Goal: Information Seeking & Learning: Learn about a topic

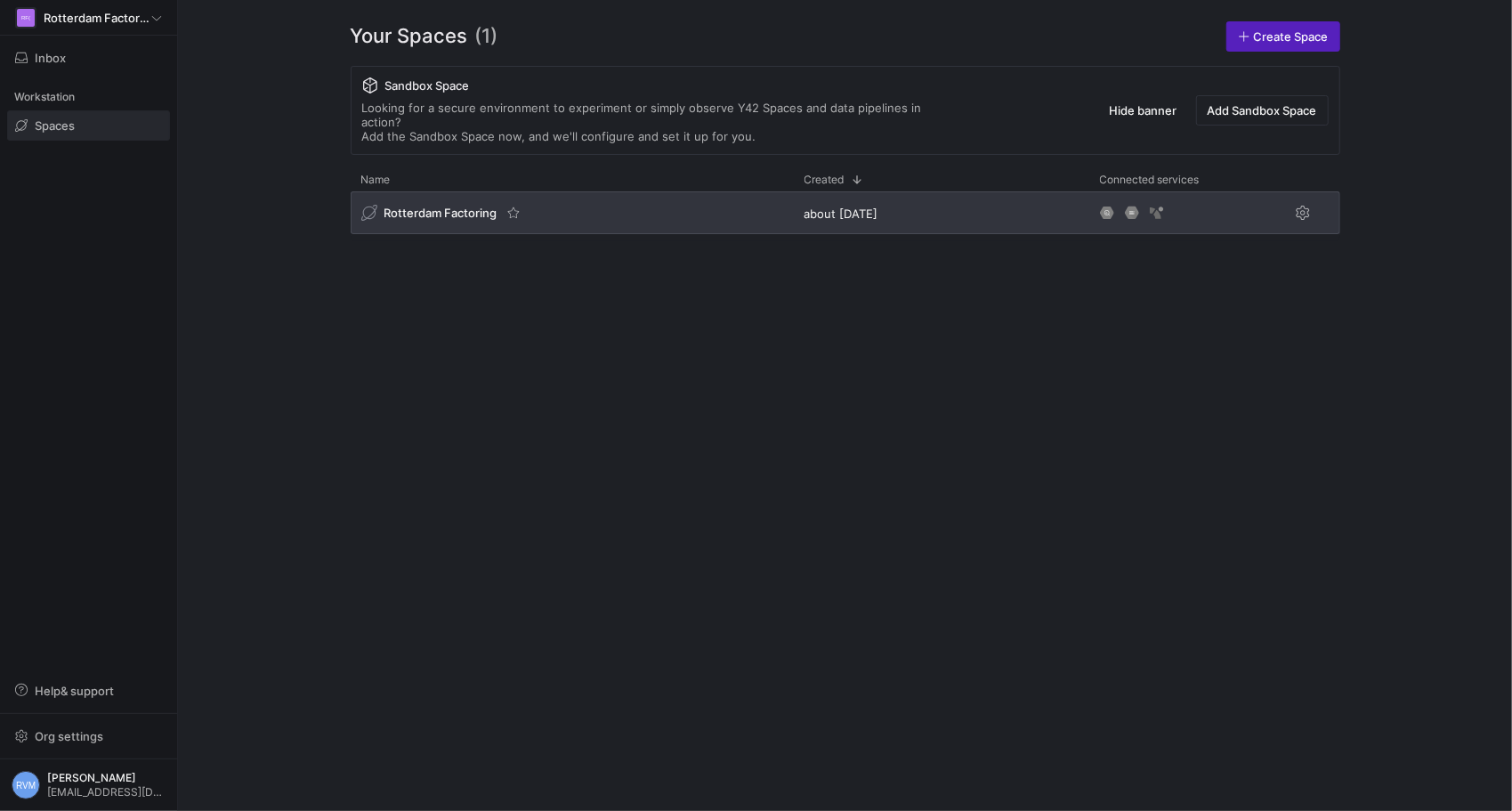
click at [478, 205] on span "Rotterdam Factoring" at bounding box center [441, 212] width 113 height 14
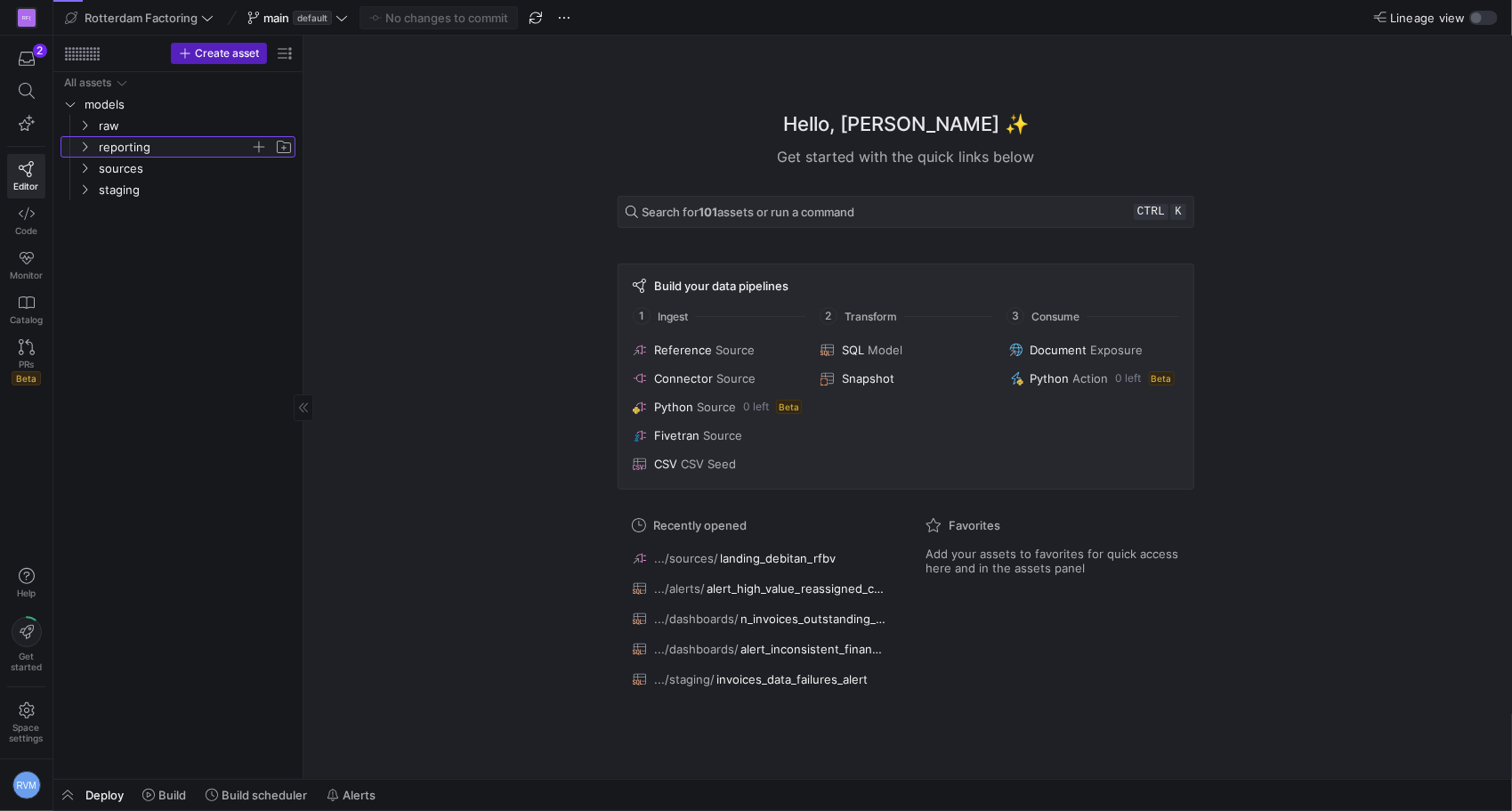
click at [85, 141] on icon "Press SPACE to select this row." at bounding box center [84, 146] width 12 height 11
click at [150, 165] on span "alerts" at bounding box center [181, 168] width 138 height 20
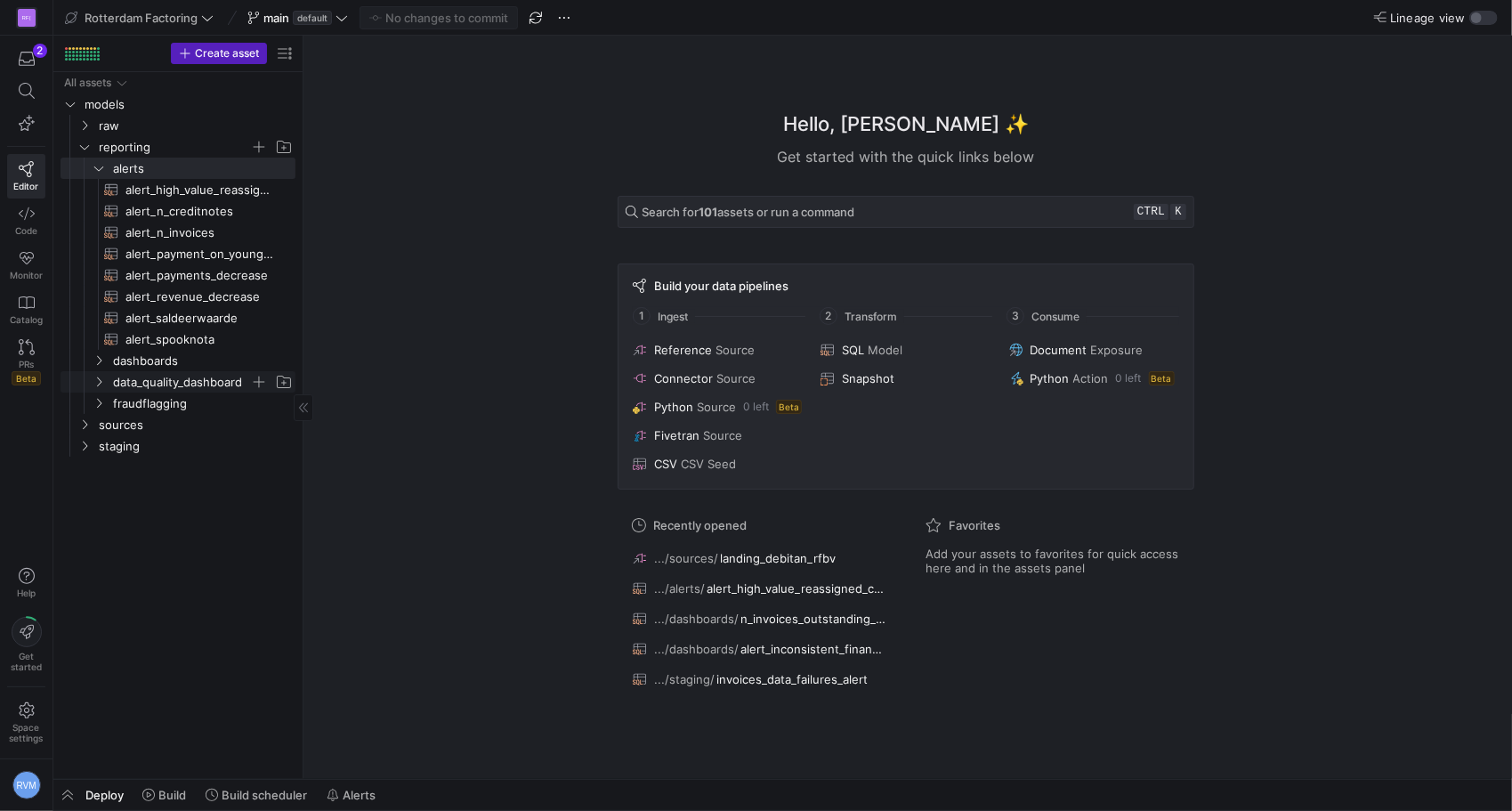
click at [101, 379] on icon "Press SPACE to select this row." at bounding box center [98, 381] width 12 height 11
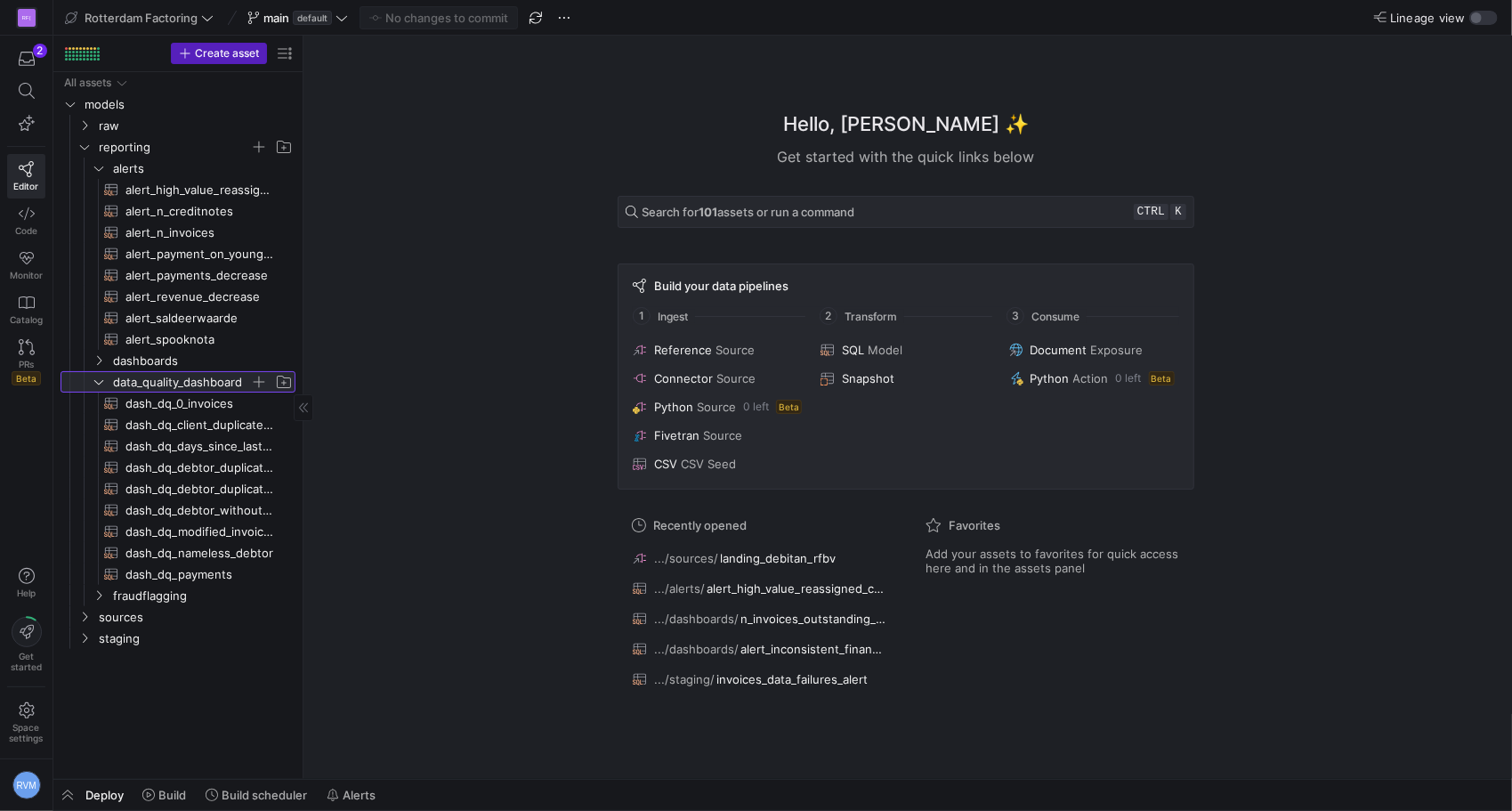
click at [99, 379] on icon at bounding box center [98, 381] width 12 height 11
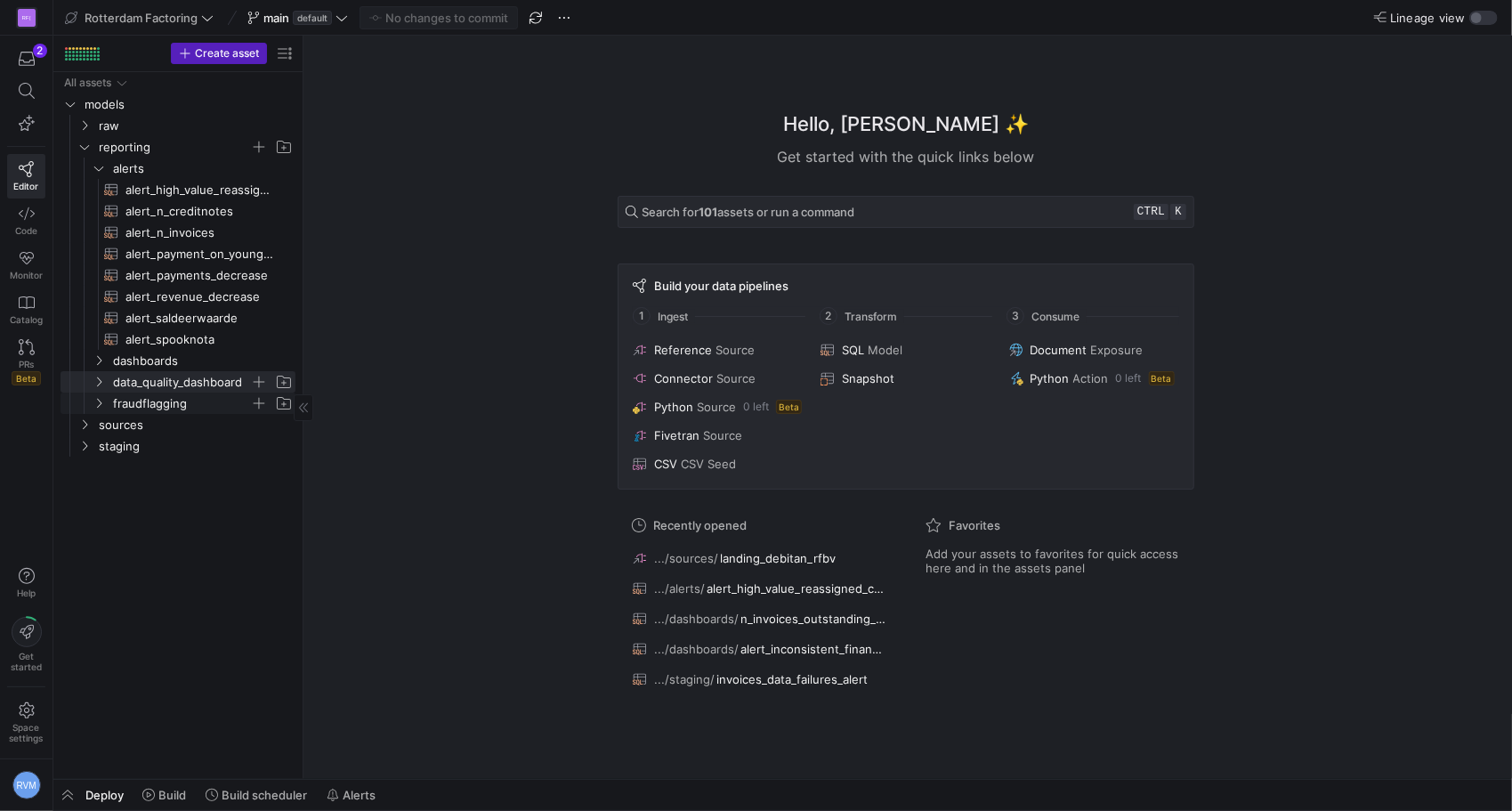
click at [95, 402] on icon "Press SPACE to select this row." at bounding box center [98, 403] width 12 height 11
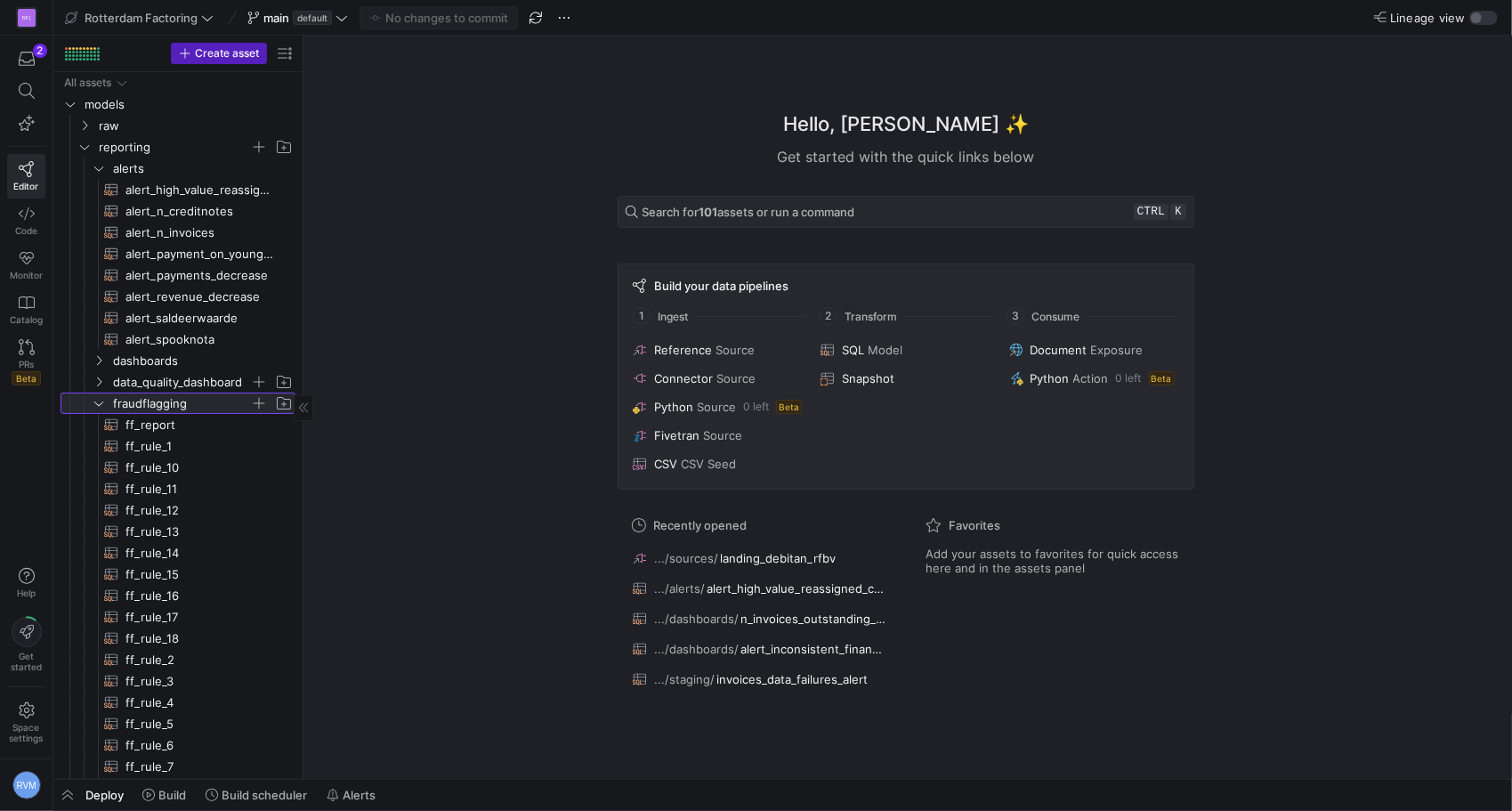
click at [96, 402] on icon at bounding box center [98, 403] width 9 height 5
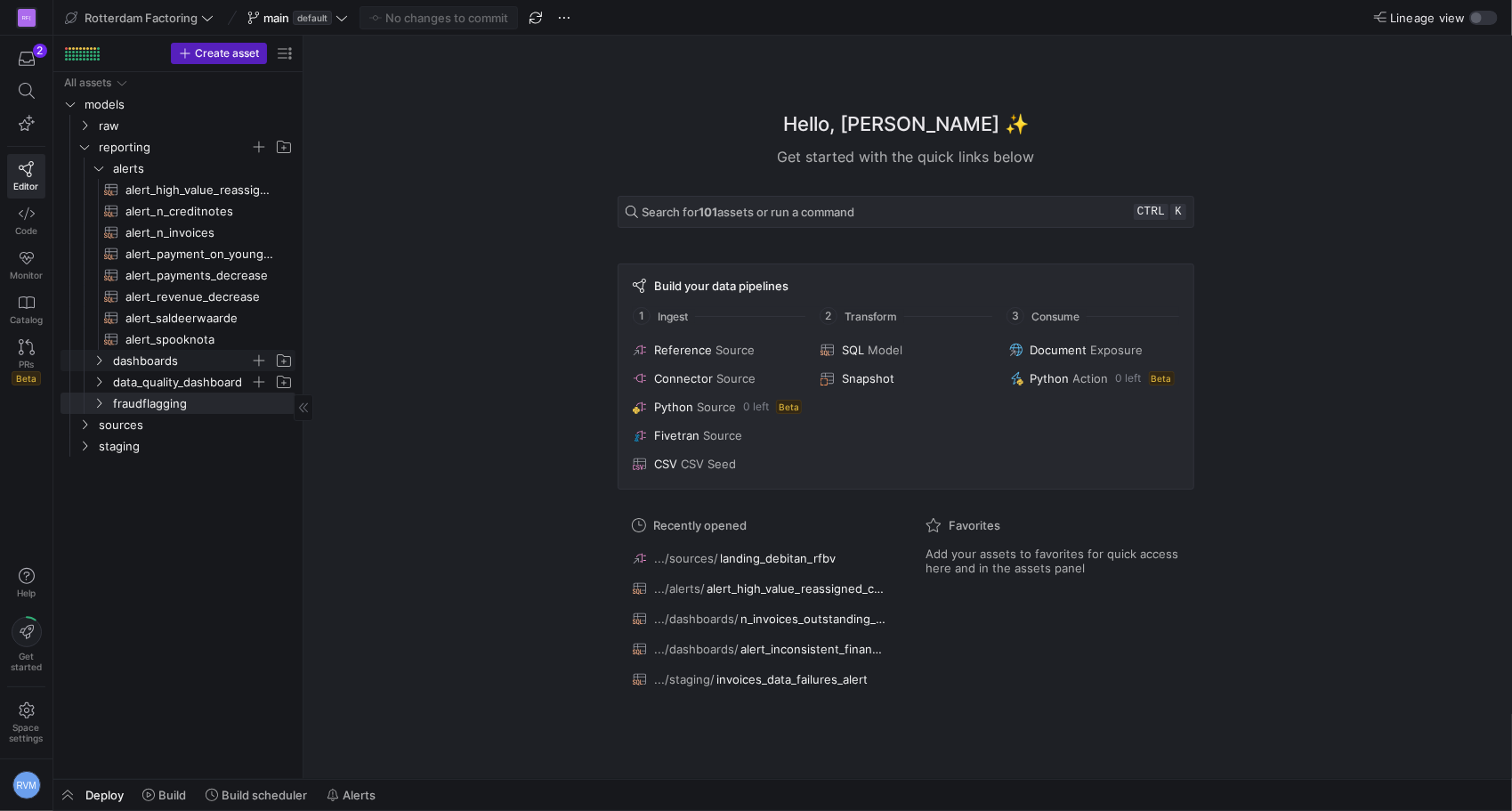
click at [94, 354] on y42-icon "Press SPACE to select this row." at bounding box center [98, 360] width 14 height 14
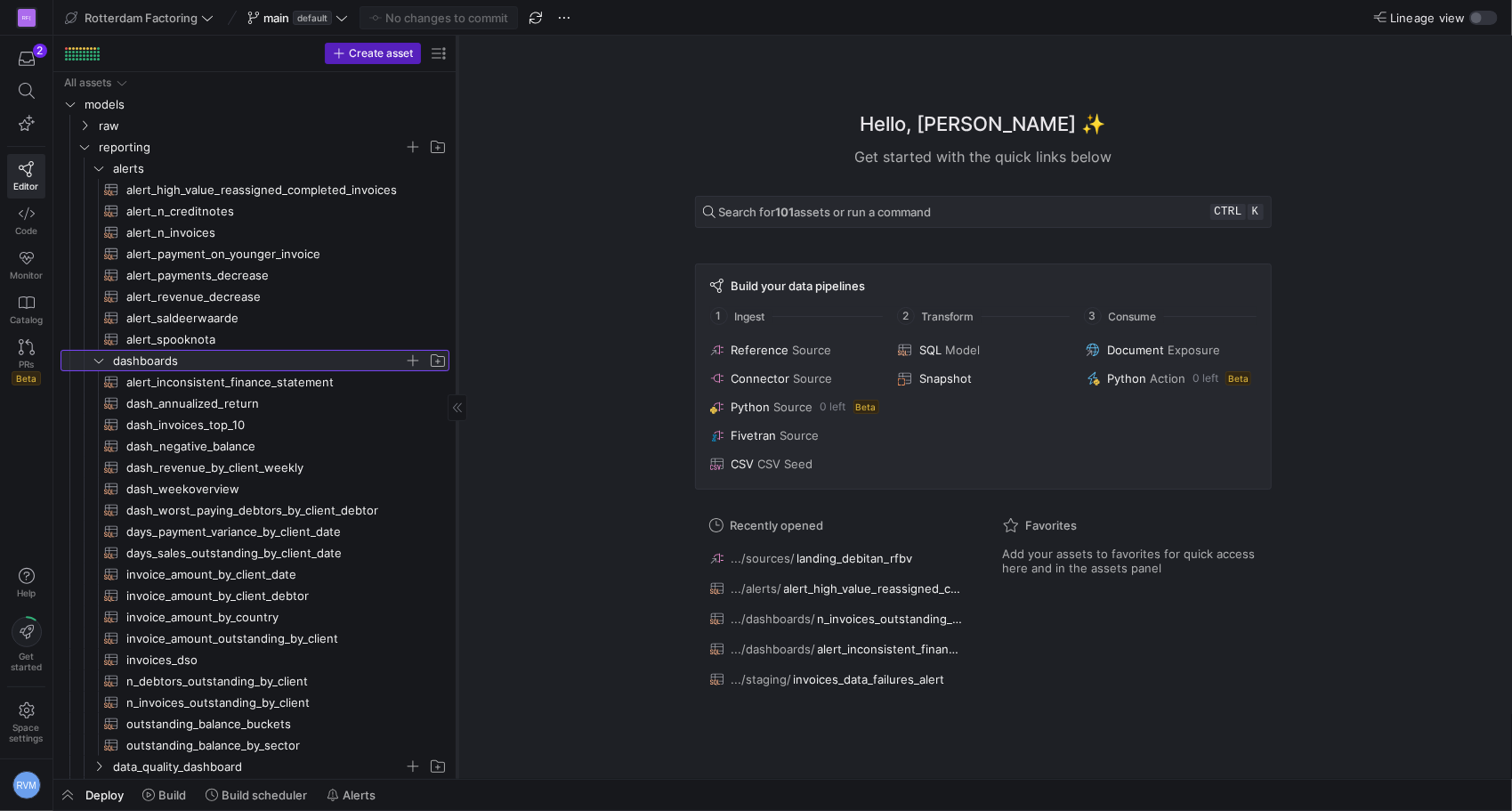
drag, startPoint x: 303, startPoint y: 321, endPoint x: 457, endPoint y: 313, distance: 154.2
click at [457, 313] on div at bounding box center [457, 407] width 1 height 743
click at [262, 375] on span "alert_inconsistent_finance_statement​​​​​​​​​​" at bounding box center [277, 382] width 303 height 20
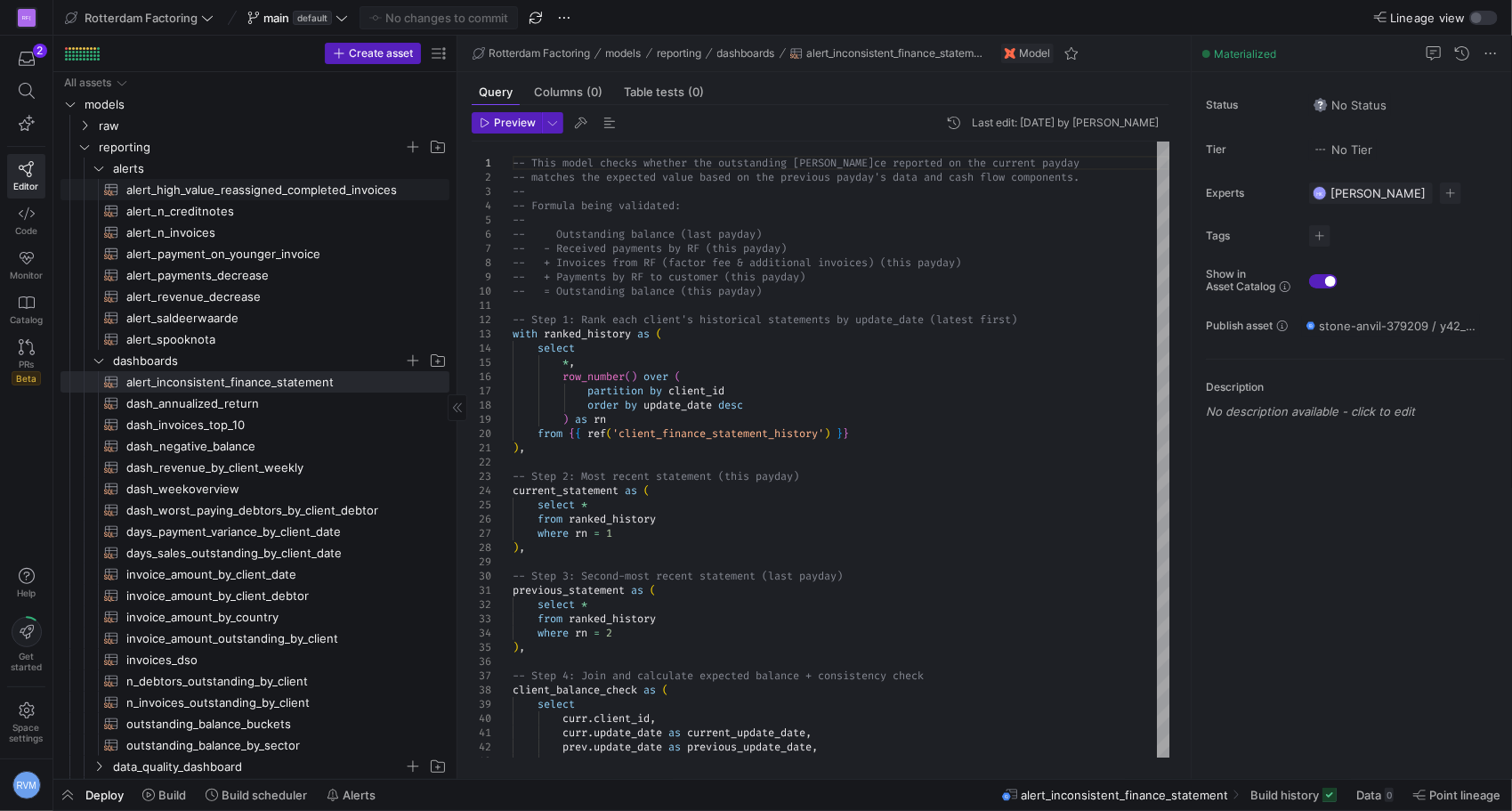
click at [181, 188] on span "alert_high_value_reassigned_completed_invoices​​​​​​​​​​" at bounding box center [277, 189] width 303 height 20
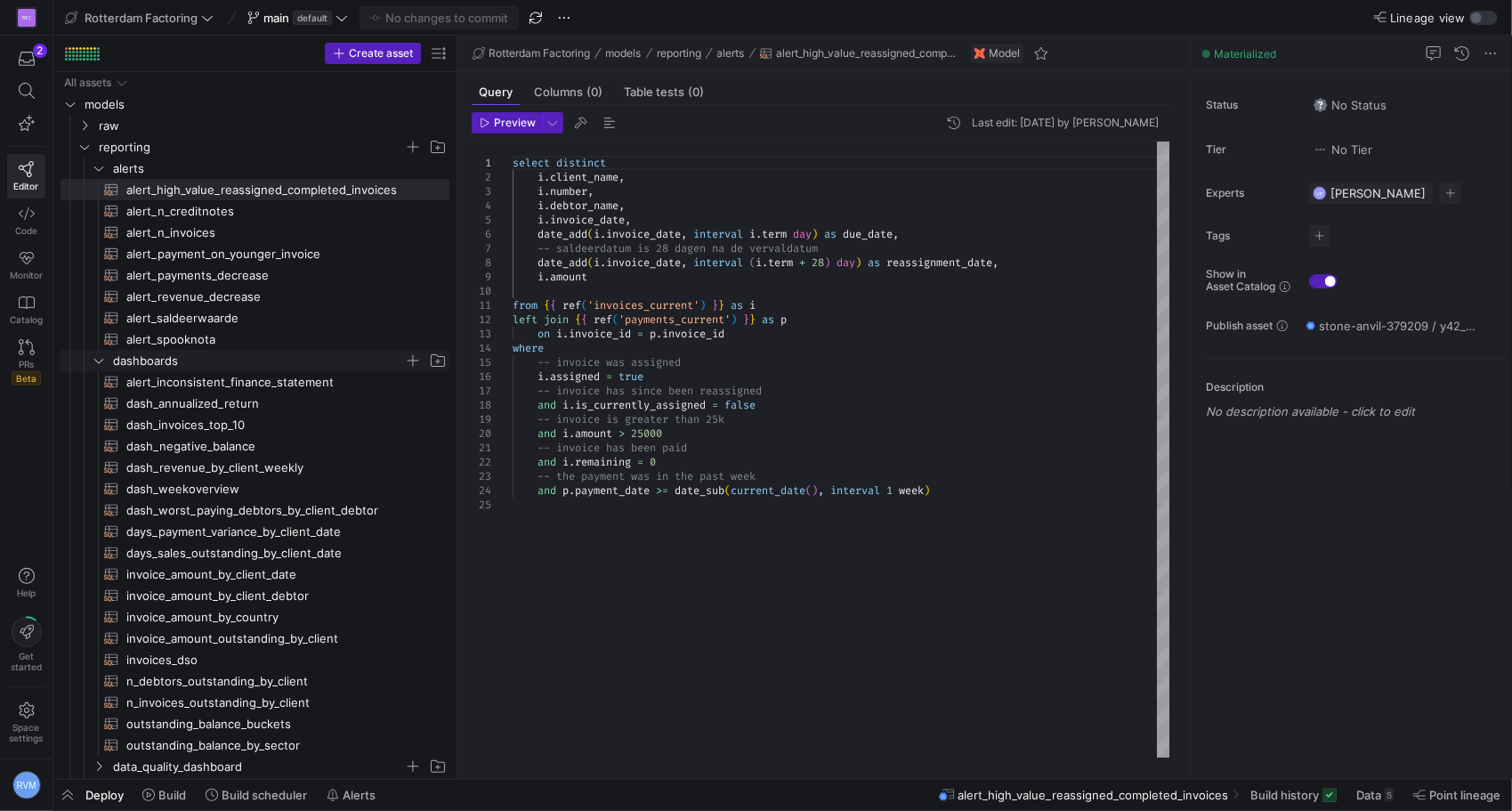
click at [90, 365] on span "dashboards" at bounding box center [269, 360] width 359 height 20
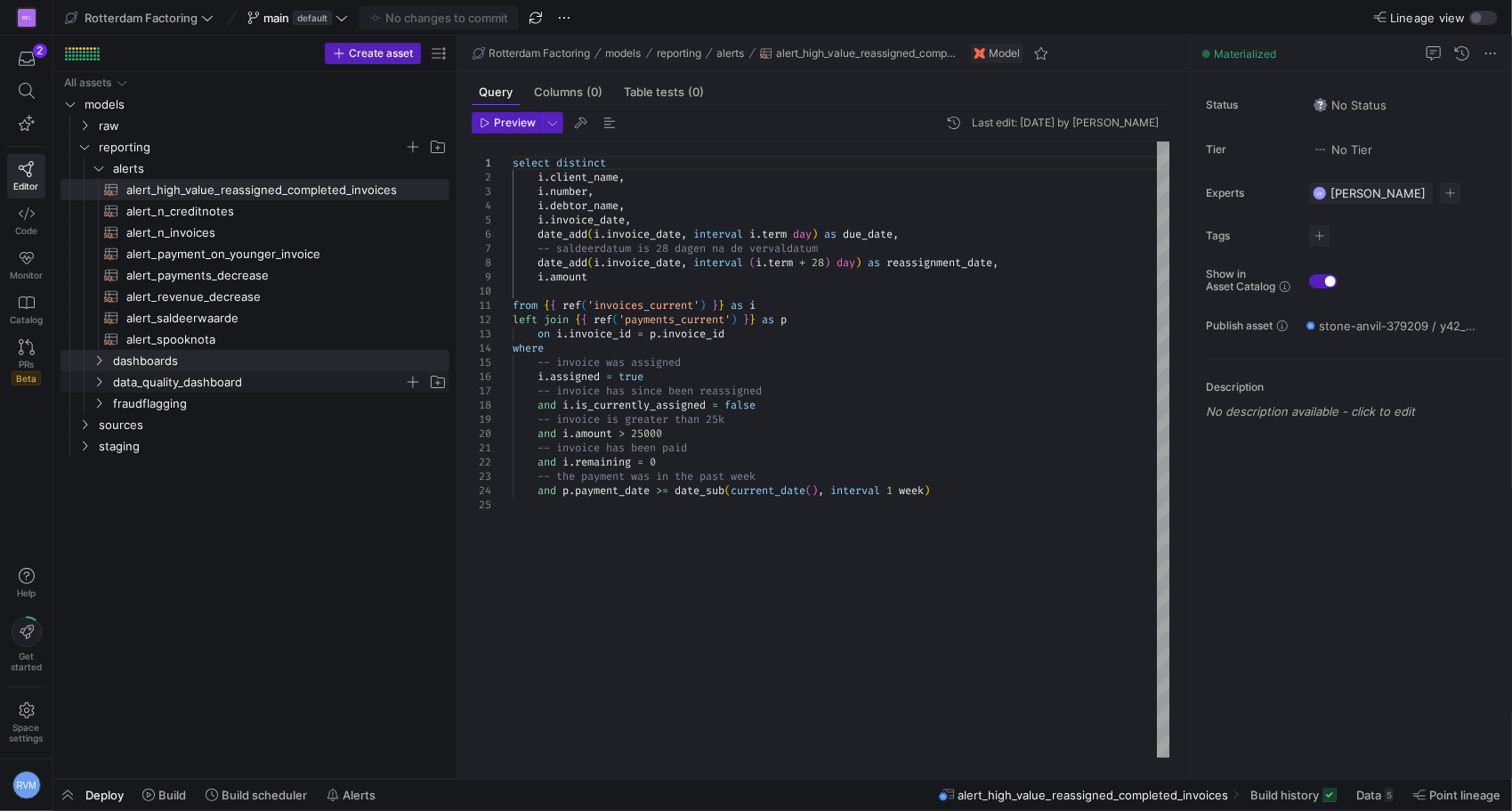
click at [96, 385] on icon "Press SPACE to select this row." at bounding box center [98, 381] width 12 height 11
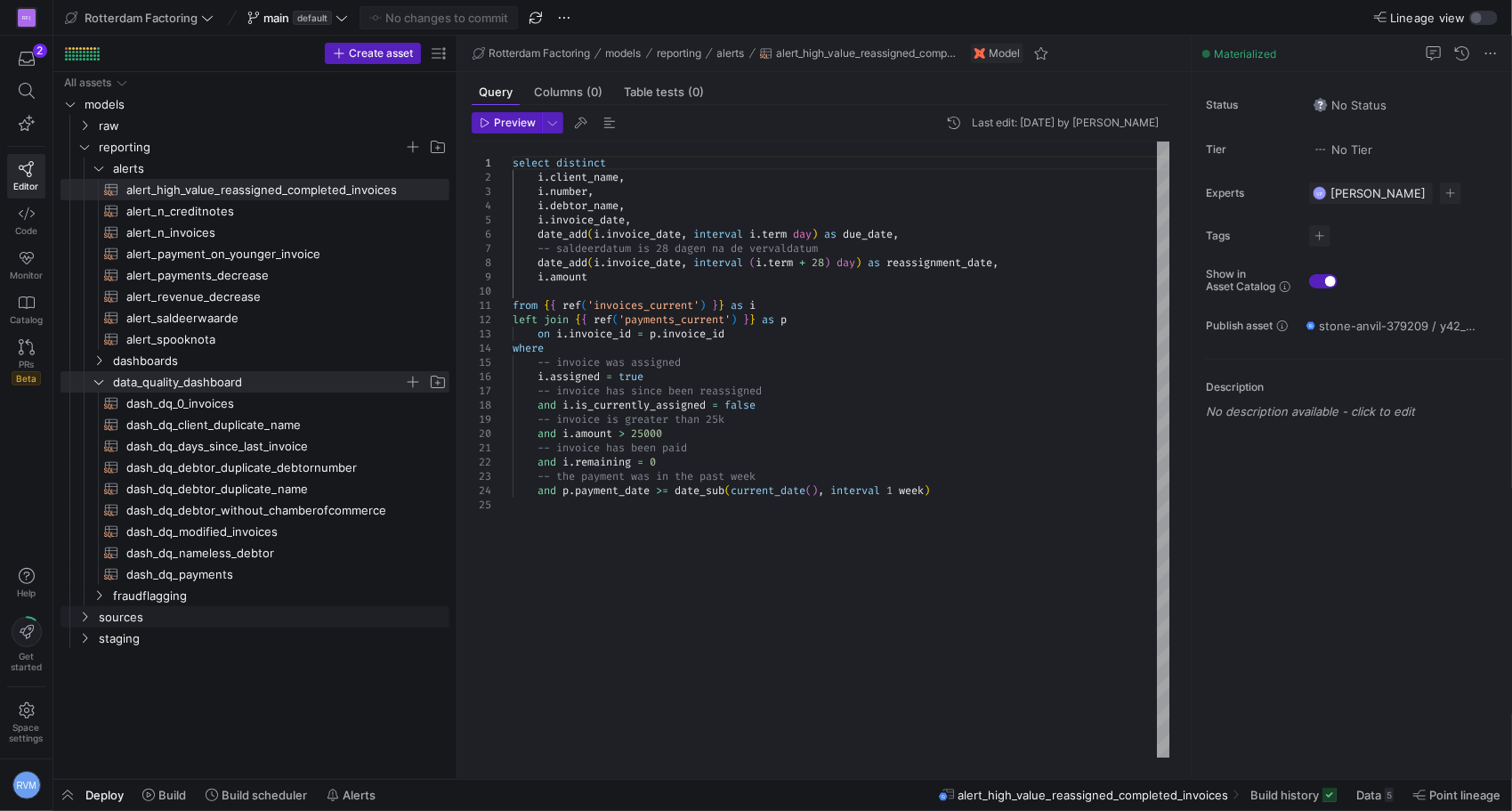
click at [96, 596] on icon "Press SPACE to select this row." at bounding box center [98, 595] width 12 height 11
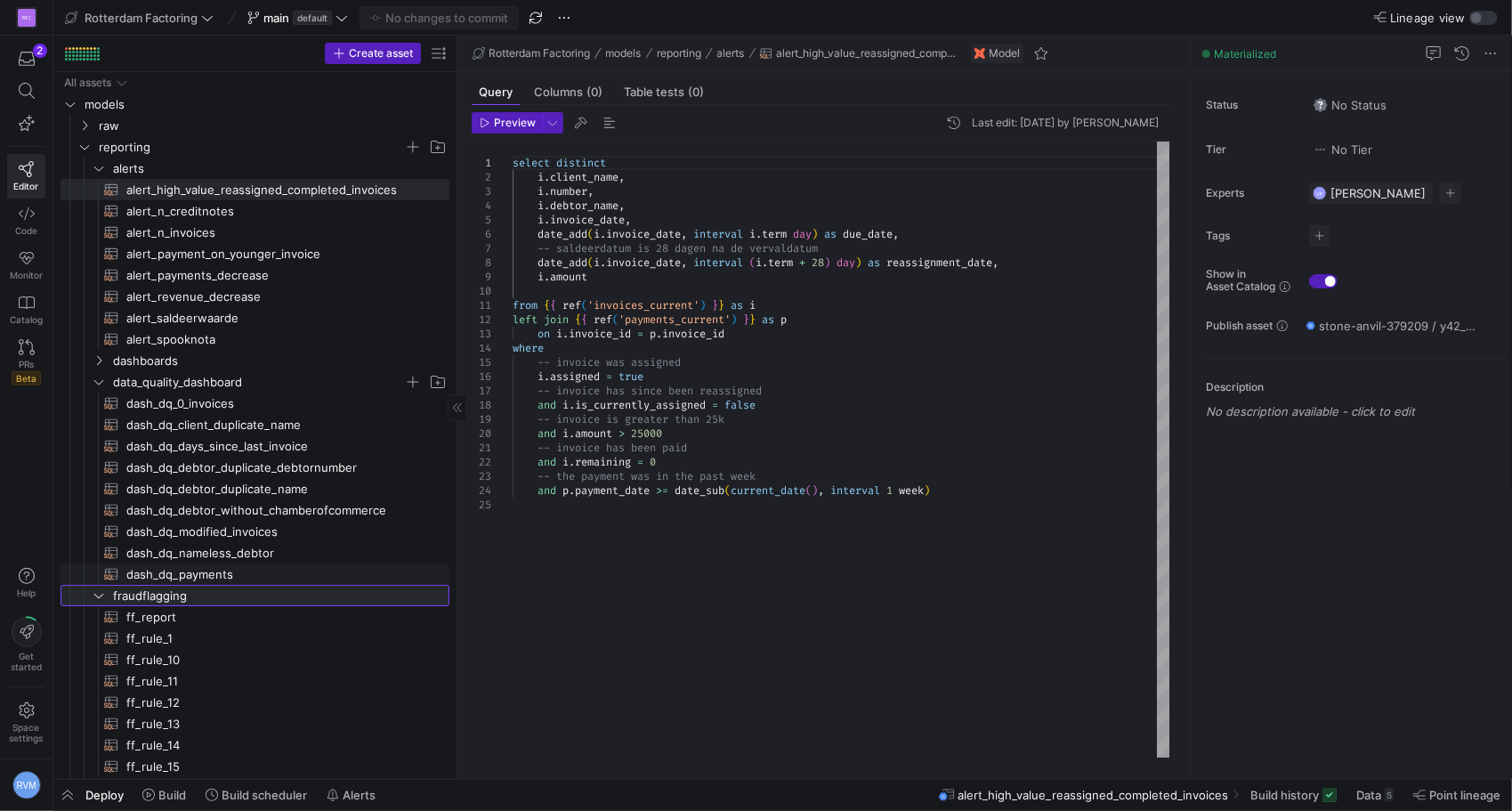
scroll to position [296, 0]
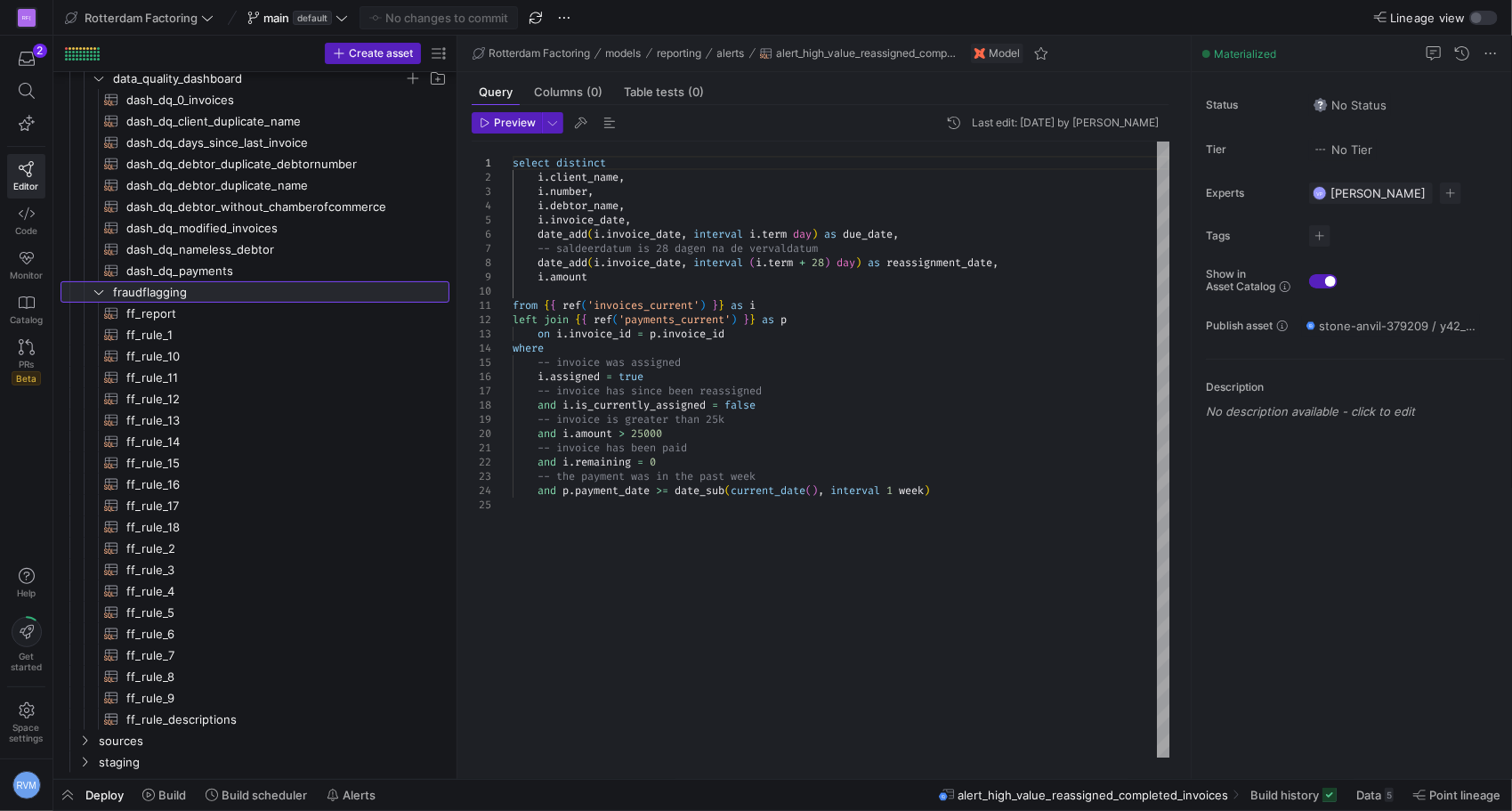
click at [100, 294] on icon at bounding box center [98, 291] width 12 height 11
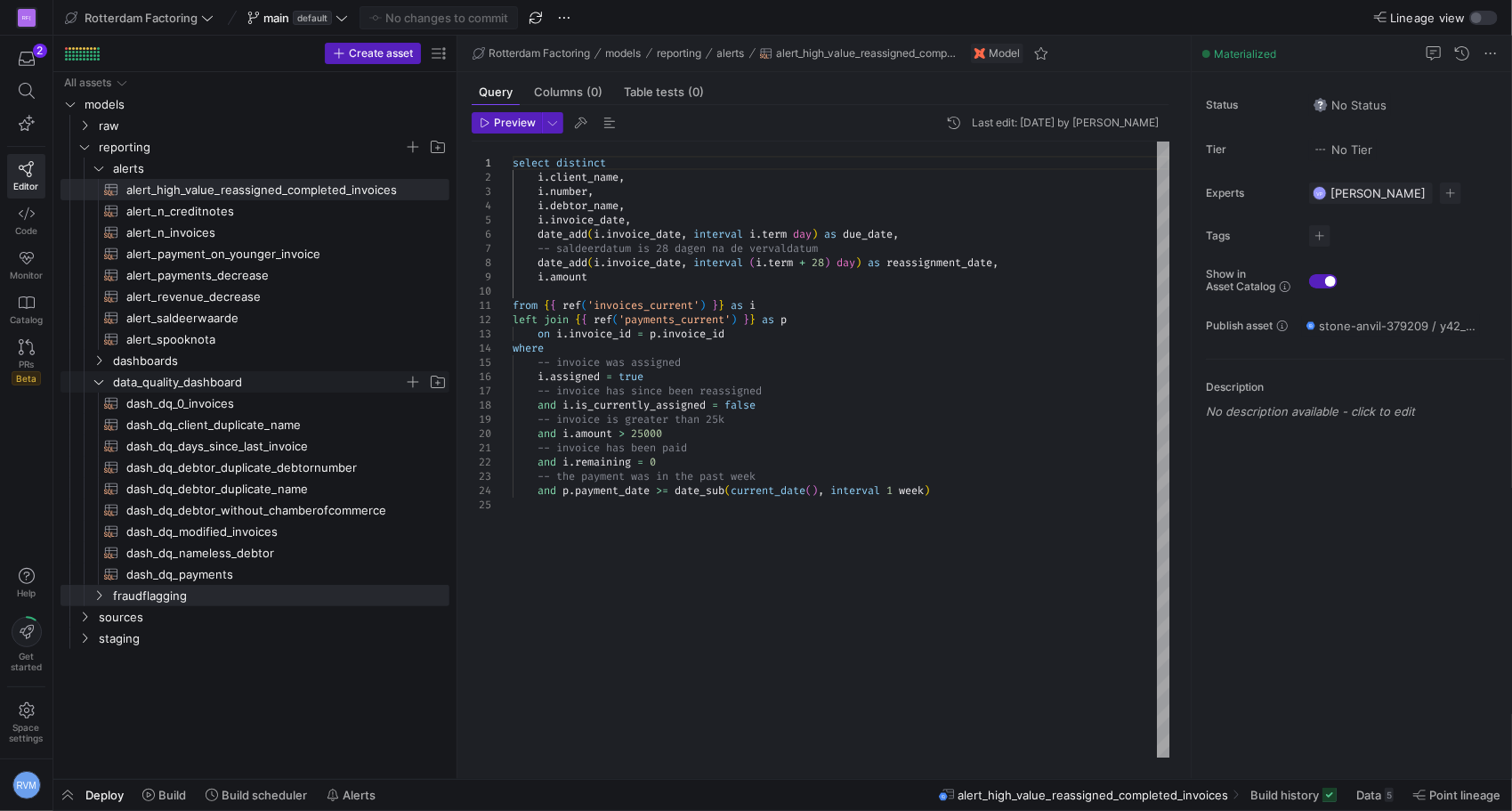
click at [95, 374] on y42-icon "Press SPACE to select this row." at bounding box center [98, 381] width 14 height 14
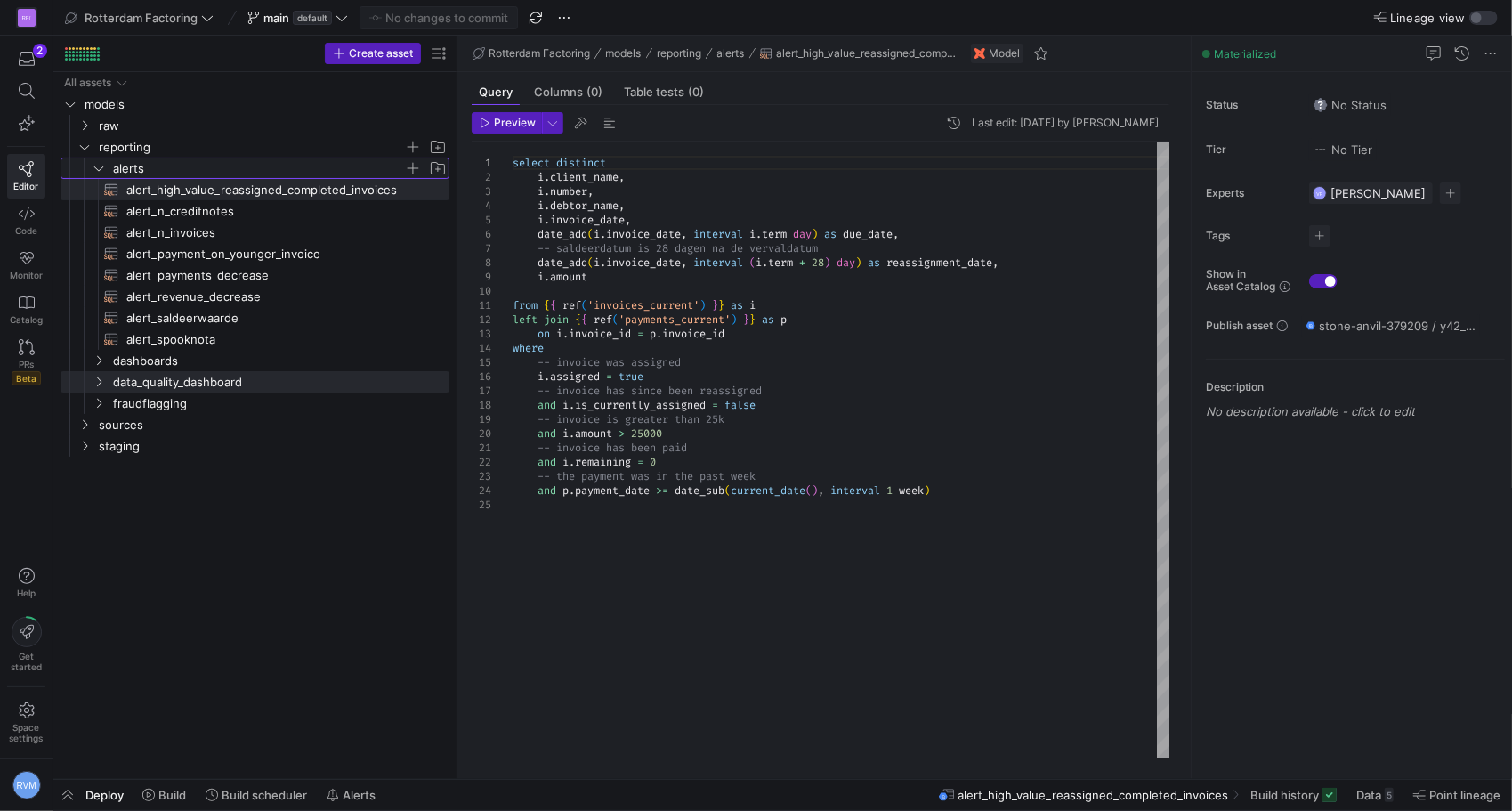
click at [98, 162] on y42-icon "Press SPACE to select this row." at bounding box center [98, 168] width 14 height 14
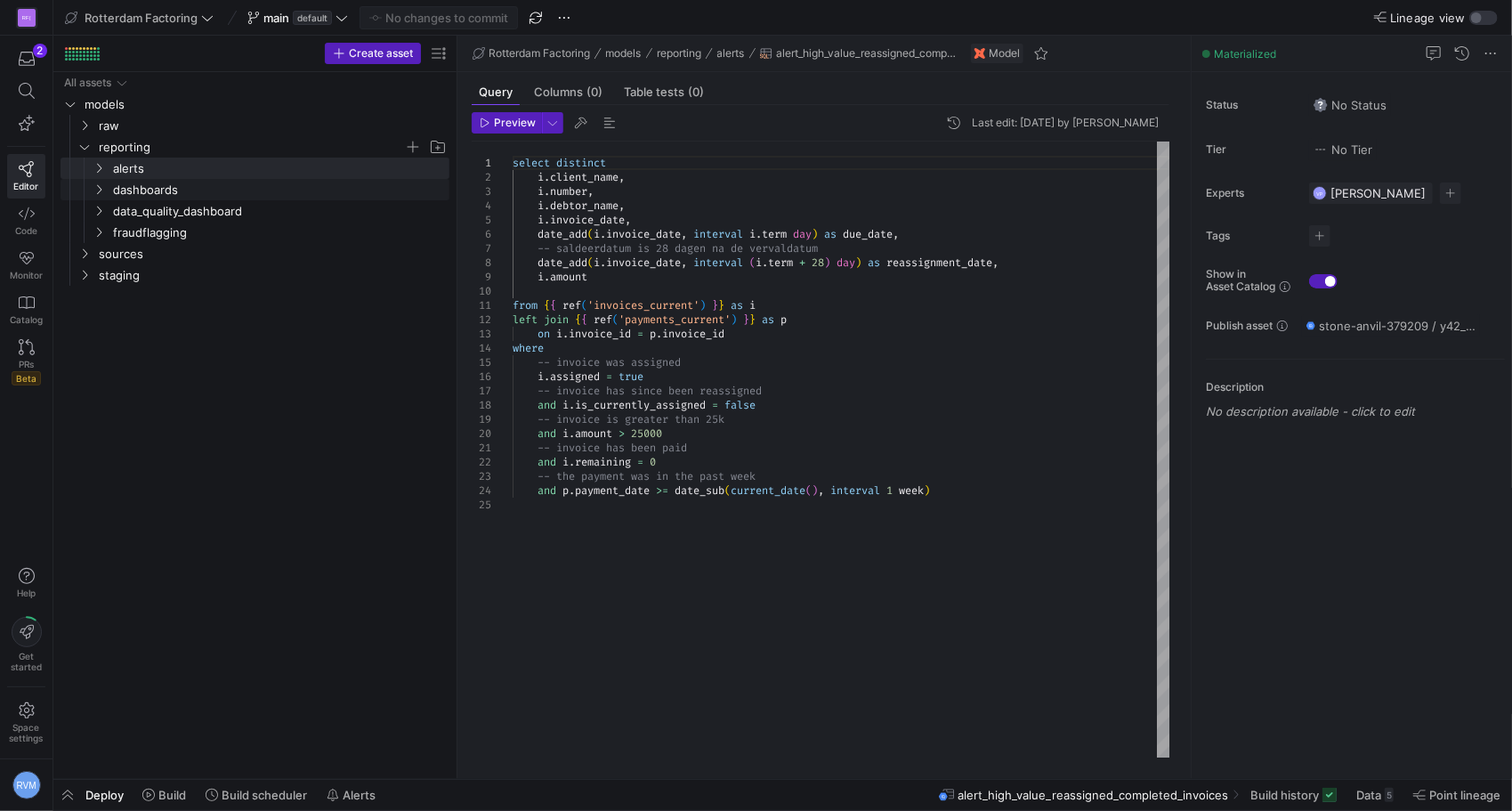
click at [93, 190] on icon "Press SPACE to select this row." at bounding box center [98, 189] width 12 height 11
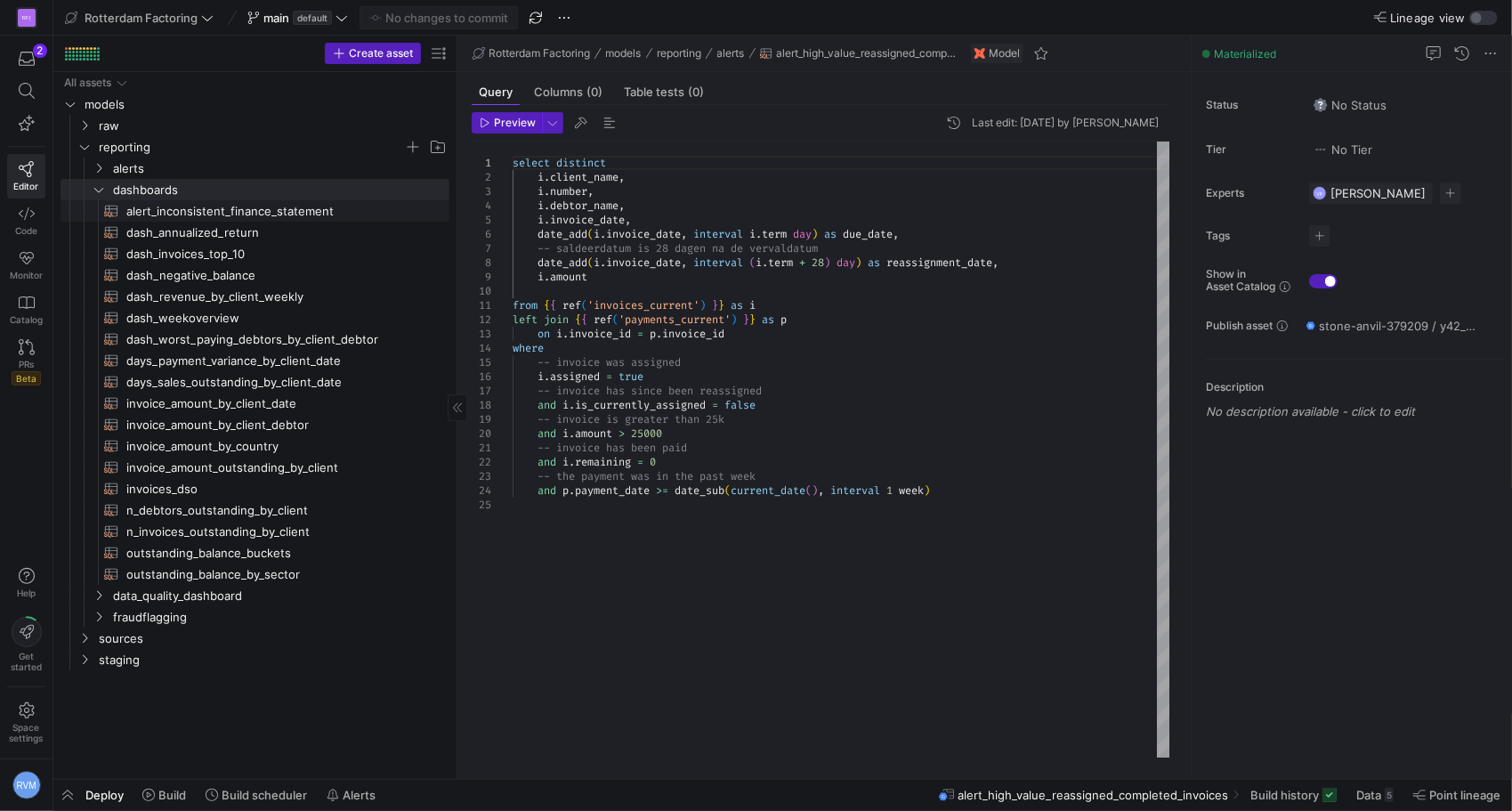
click at [235, 206] on span "alert_inconsistent_finance_statement​​​​​​​​​​" at bounding box center [277, 211] width 303 height 20
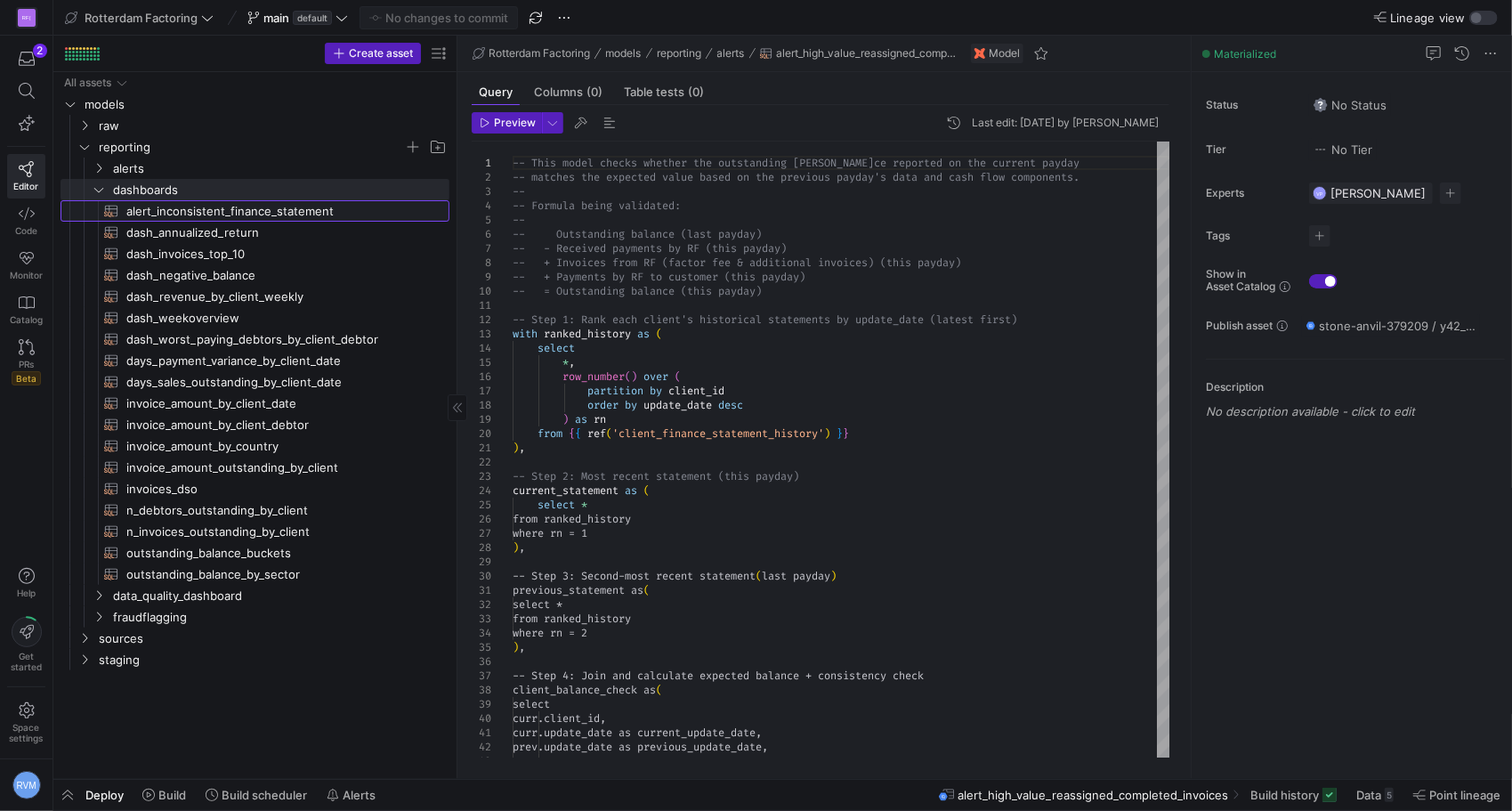
type textarea "-- This model checks whether the outstanding balance reported on the current pa…"
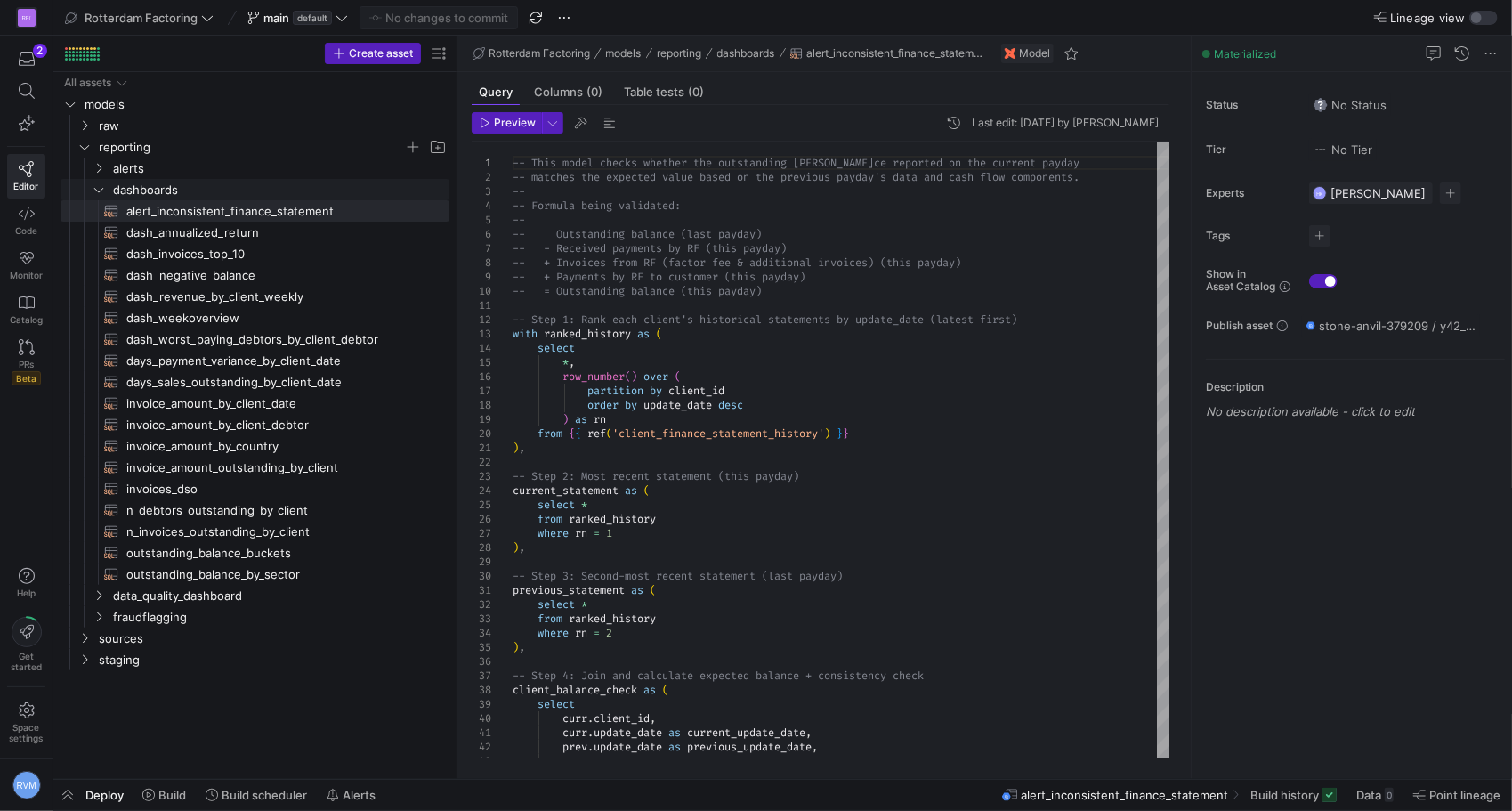
click at [96, 195] on y42-icon "Press SPACE to select this row." at bounding box center [98, 189] width 14 height 14
